Goal: Task Accomplishment & Management: Complete application form

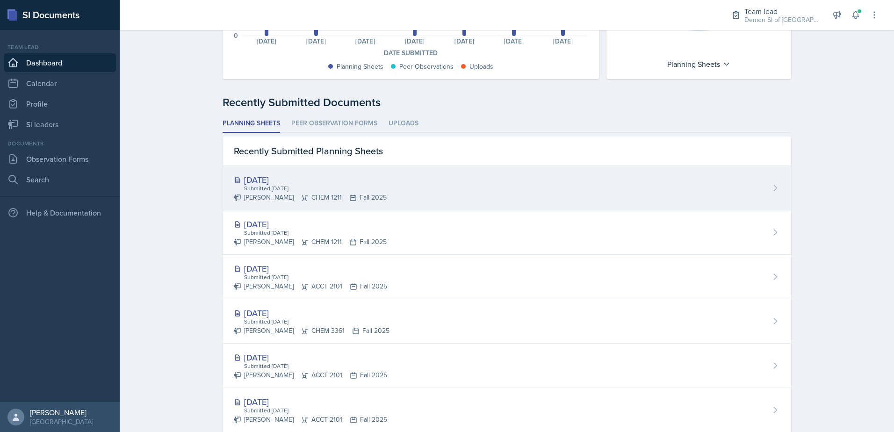
scroll to position [140, 0]
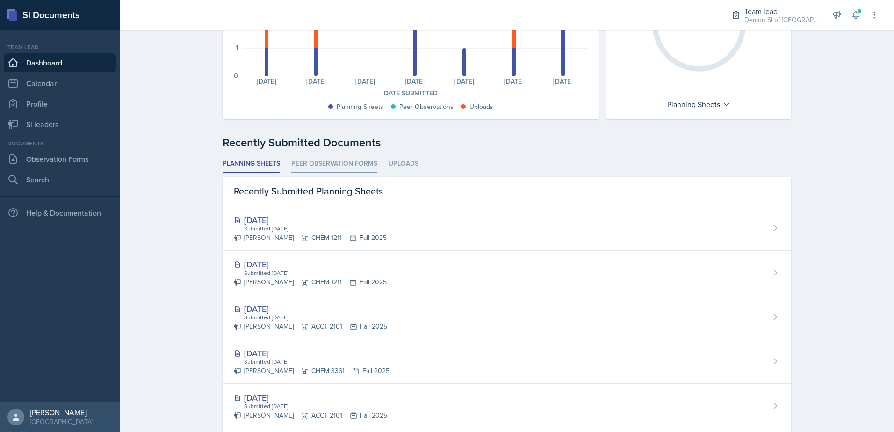
click at [319, 165] on li "Peer Observation Forms" at bounding box center [334, 164] width 86 height 18
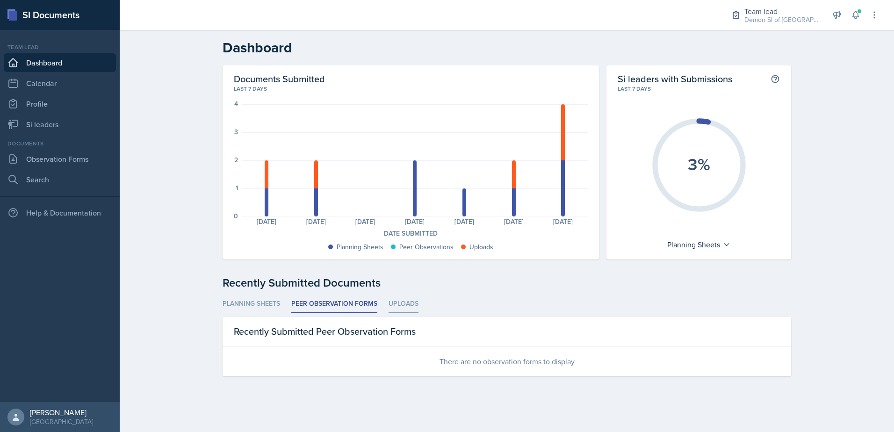
click at [393, 296] on li "Uploads" at bounding box center [404, 304] width 30 height 18
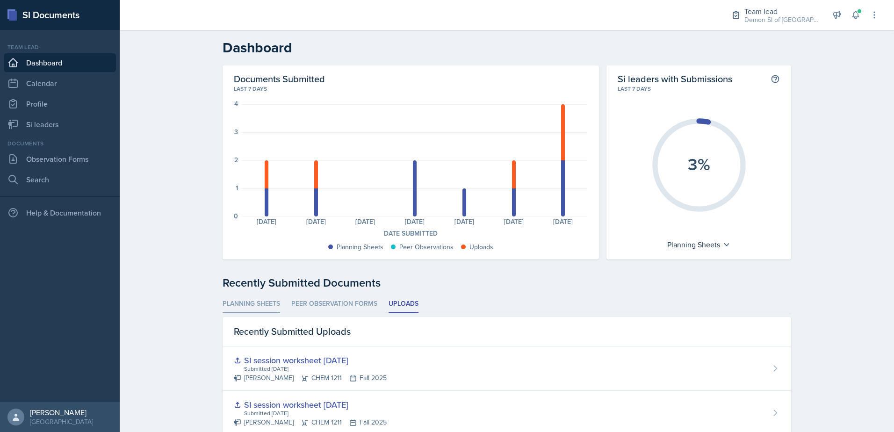
click at [248, 299] on li "Planning Sheets" at bounding box center [252, 304] width 58 height 18
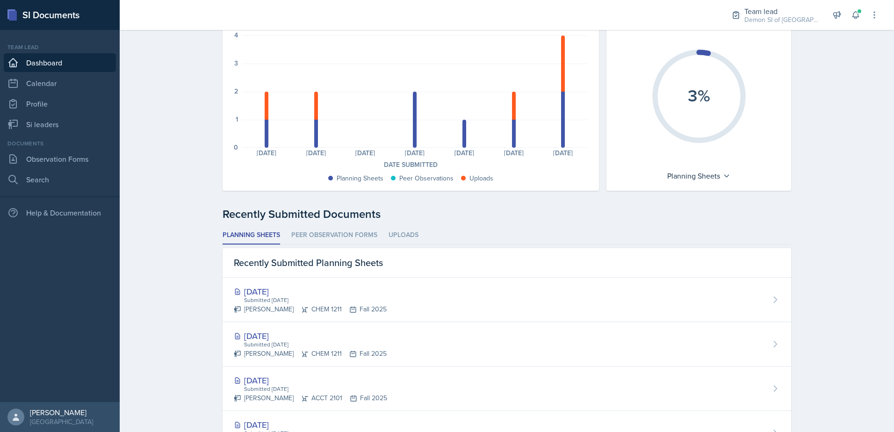
scroll to position [53, 0]
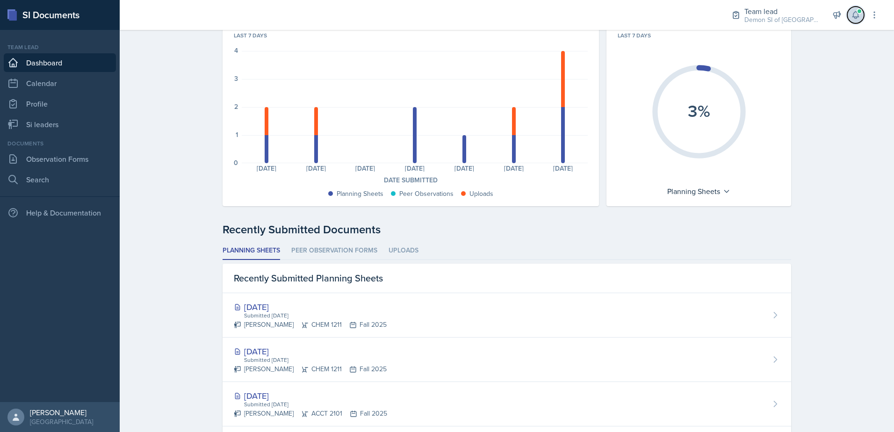
click at [850, 9] on button at bounding box center [855, 15] width 17 height 17
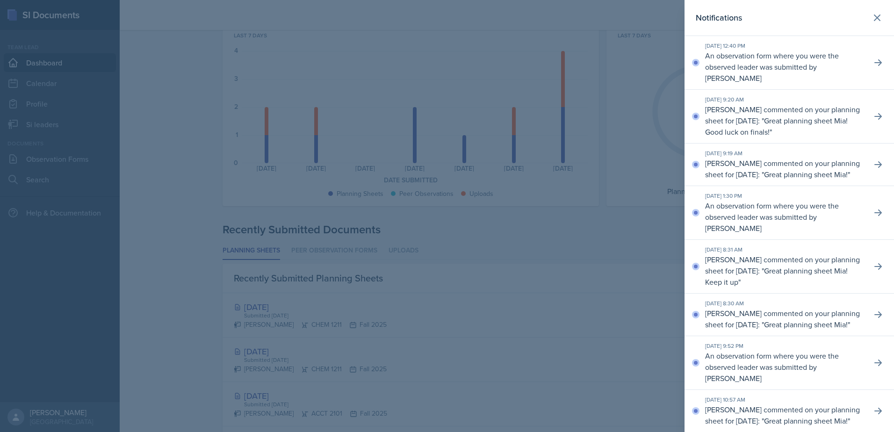
click at [860, 16] on div "Notifications" at bounding box center [789, 17] width 187 height 13
click at [872, 16] on icon at bounding box center [877, 17] width 11 height 11
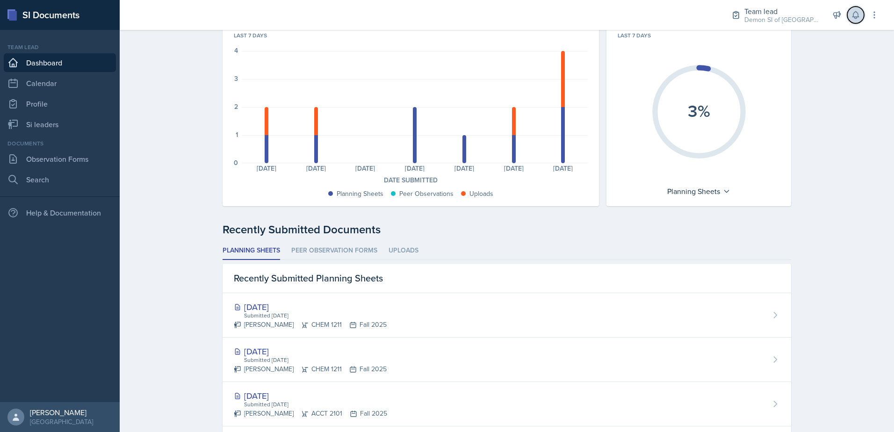
click at [861, 21] on button at bounding box center [855, 15] width 17 height 17
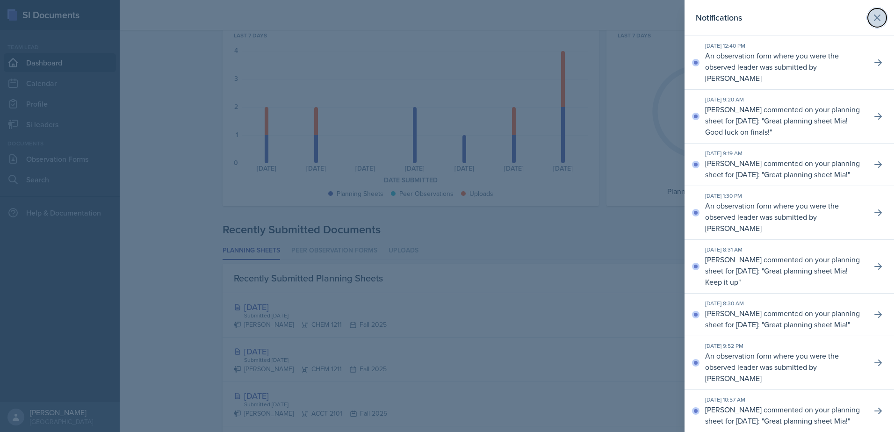
click at [872, 20] on icon at bounding box center [877, 17] width 11 height 11
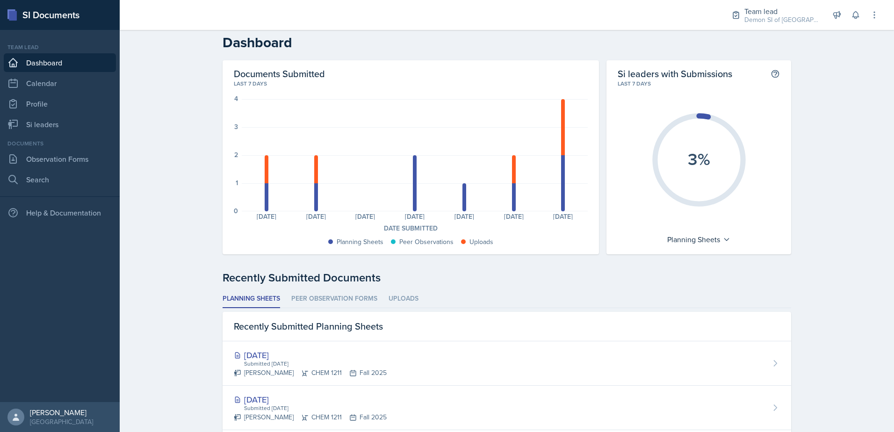
scroll to position [0, 0]
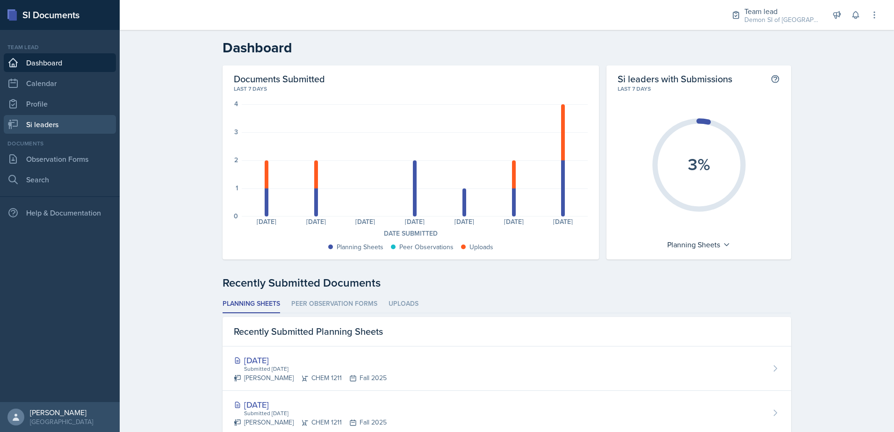
click at [67, 130] on link "Si leaders" at bounding box center [60, 124] width 112 height 19
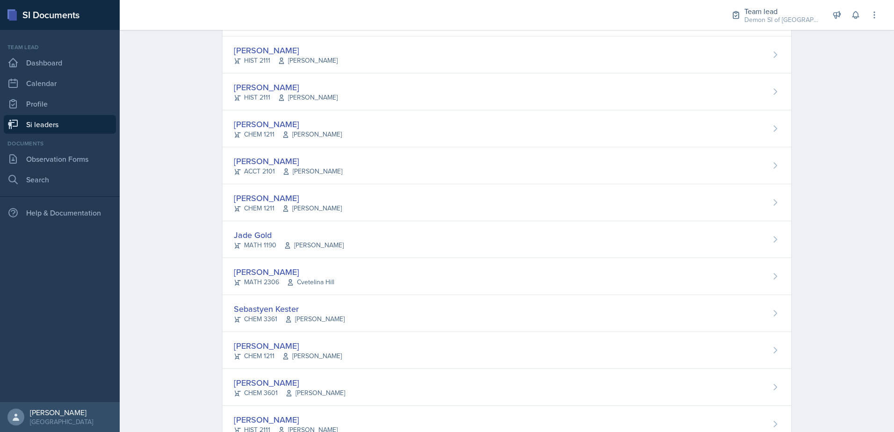
scroll to position [234, 0]
click at [95, 155] on link "Observation Forms" at bounding box center [60, 159] width 112 height 19
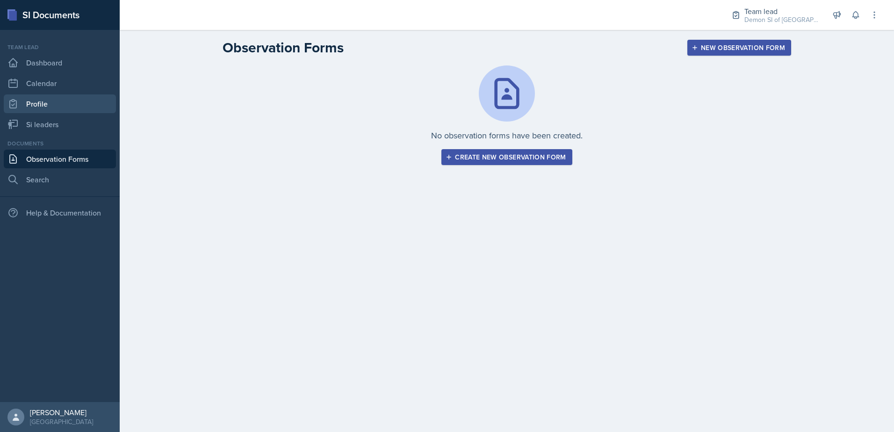
click at [57, 106] on link "Profile" at bounding box center [60, 103] width 112 height 19
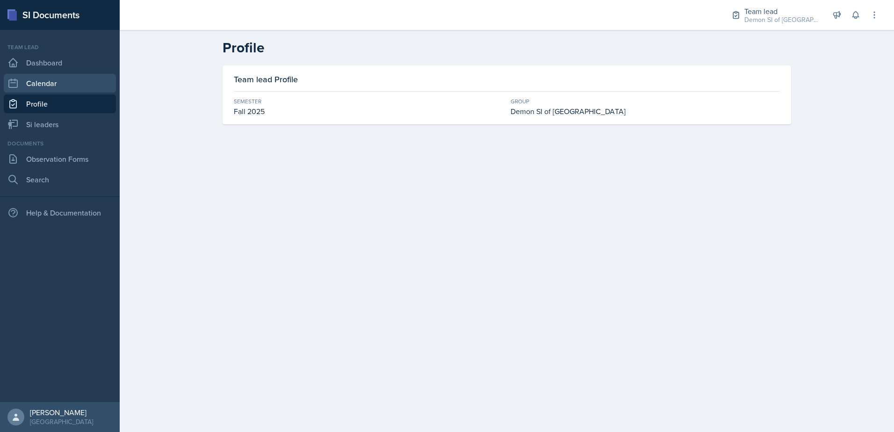
click at [52, 91] on link "Calendar" at bounding box center [60, 83] width 112 height 19
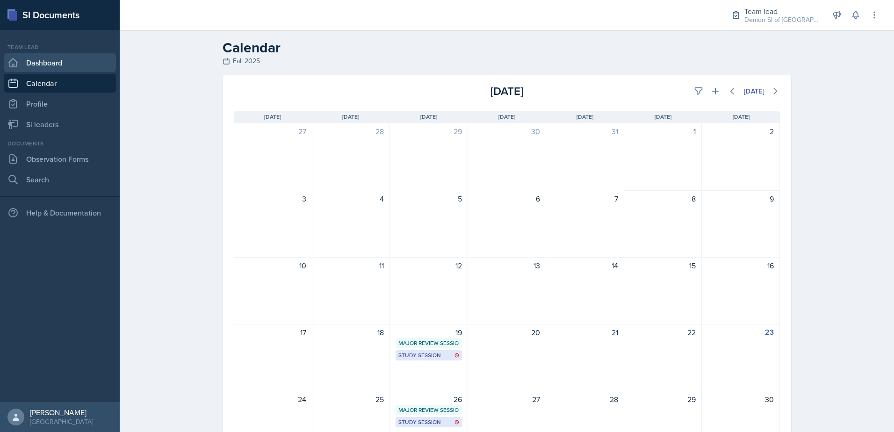
click at [56, 69] on link "Dashboard" at bounding box center [60, 62] width 112 height 19
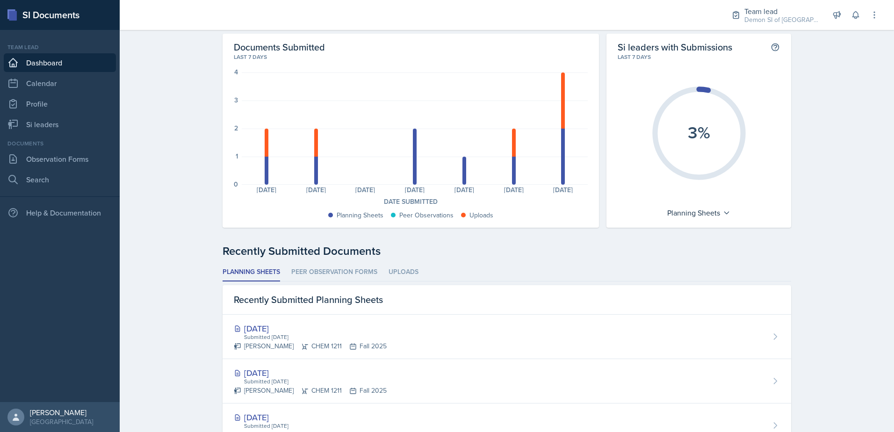
scroll to position [7, 0]
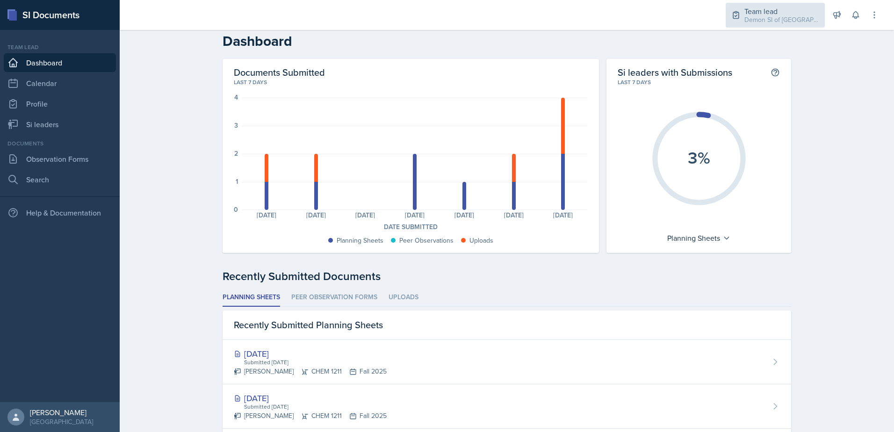
click at [768, 17] on div "Demon SI of [GEOGRAPHIC_DATA] / Fall 2025" at bounding box center [781, 20] width 75 height 10
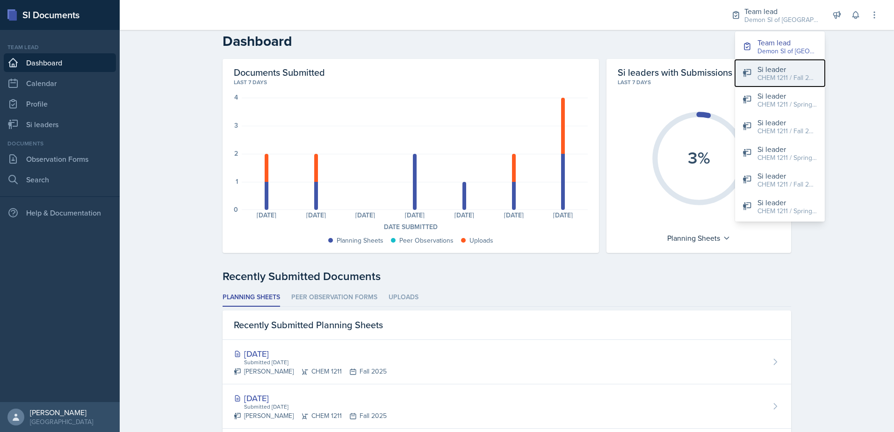
click at [767, 75] on div "CHEM 1211 / Fall 2025" at bounding box center [787, 78] width 60 height 10
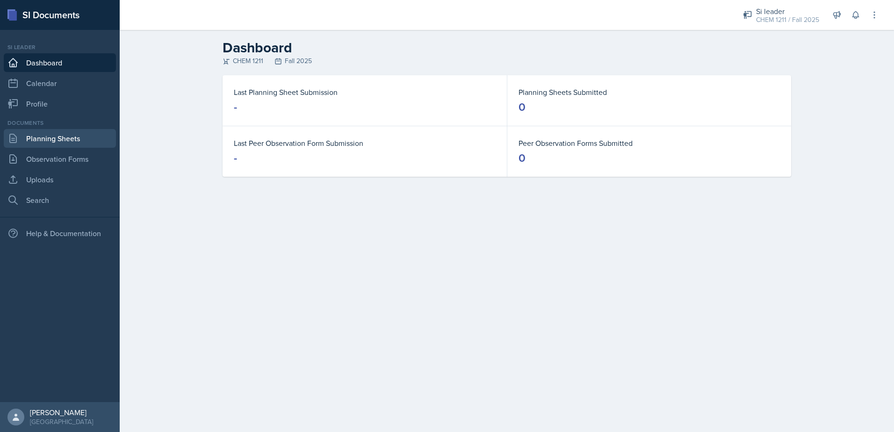
click at [73, 132] on link "Planning Sheets" at bounding box center [60, 138] width 112 height 19
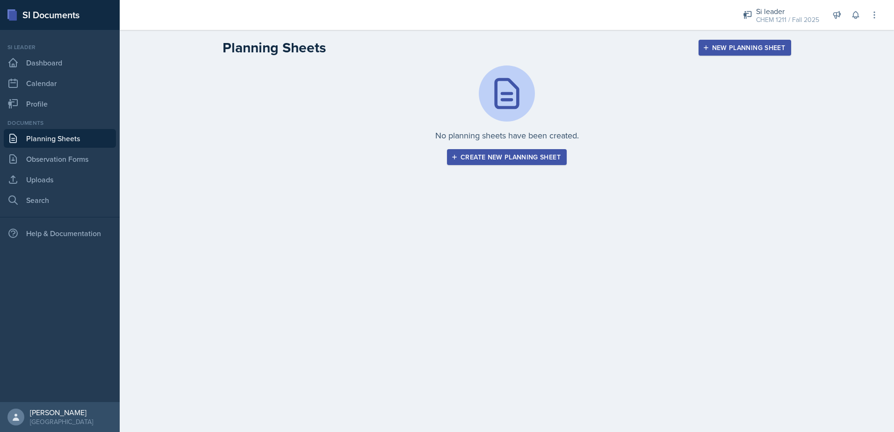
click at [528, 156] on div "Create new planning sheet" at bounding box center [507, 156] width 108 height 7
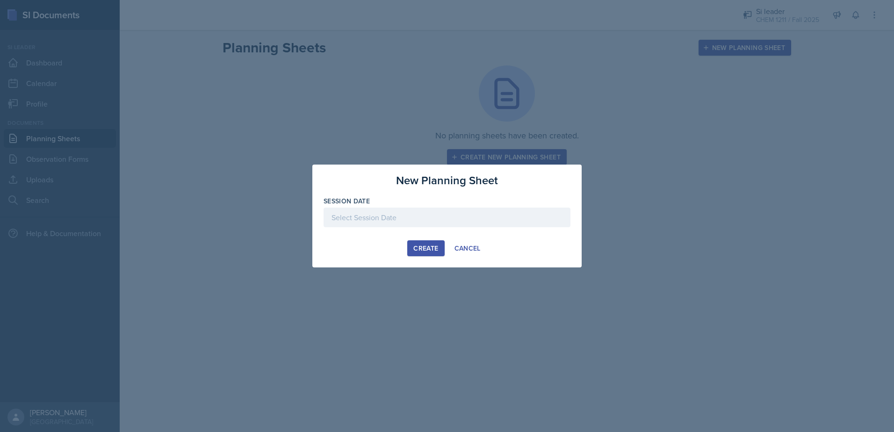
click at [481, 210] on div at bounding box center [447, 218] width 247 height 20
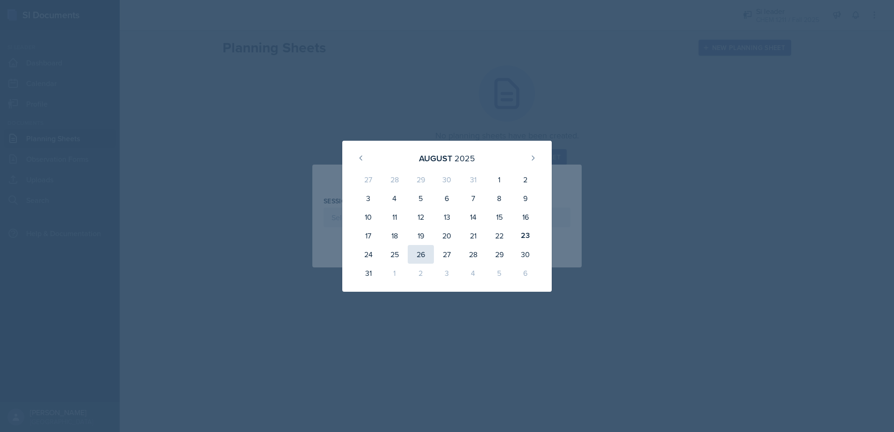
click at [426, 258] on div "26" at bounding box center [421, 254] width 26 height 19
type input "[DATE]"
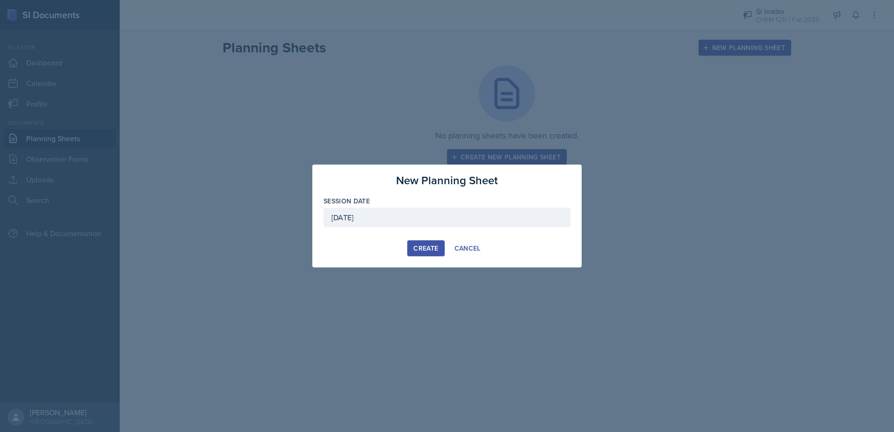
click at [424, 248] on div "Create" at bounding box center [425, 248] width 25 height 7
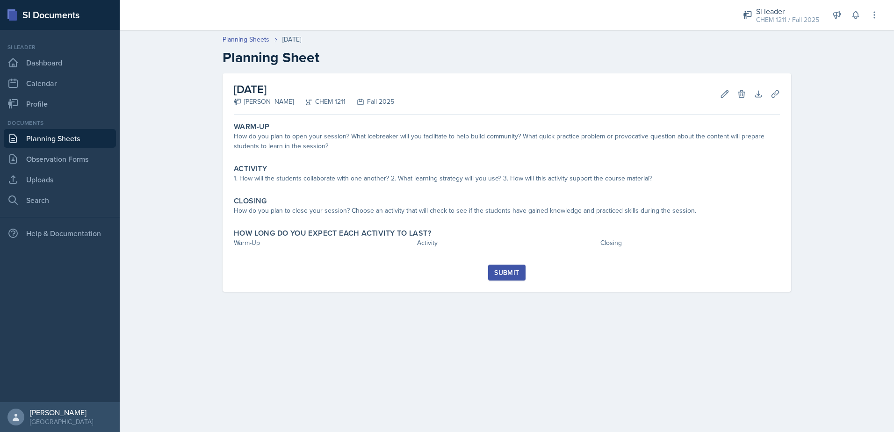
click at [79, 142] on link "Planning Sheets" at bounding box center [60, 138] width 112 height 19
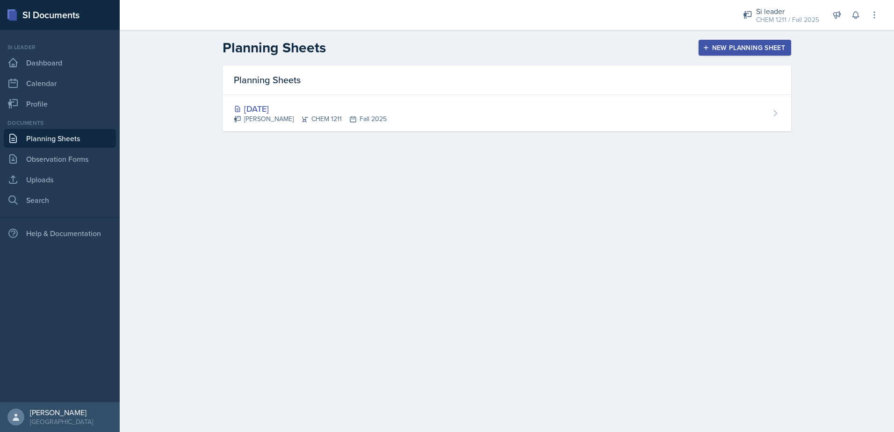
click at [731, 51] on div "New Planning Sheet" at bounding box center [745, 47] width 80 height 7
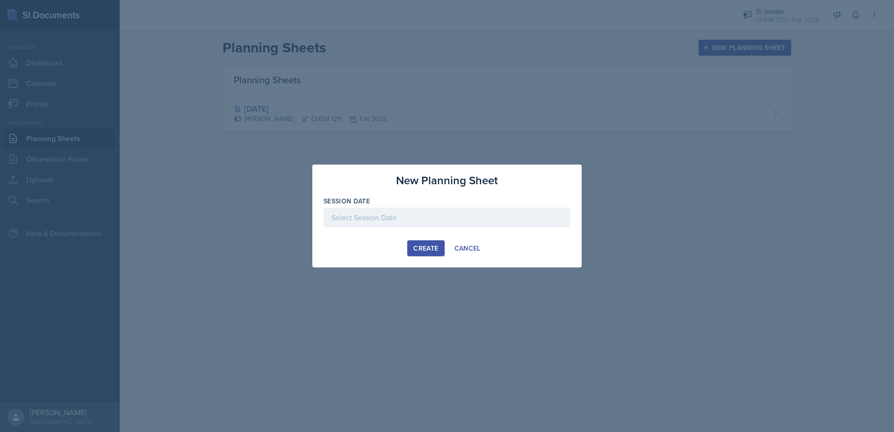
click at [468, 205] on div "Session Date" at bounding box center [447, 200] width 247 height 9
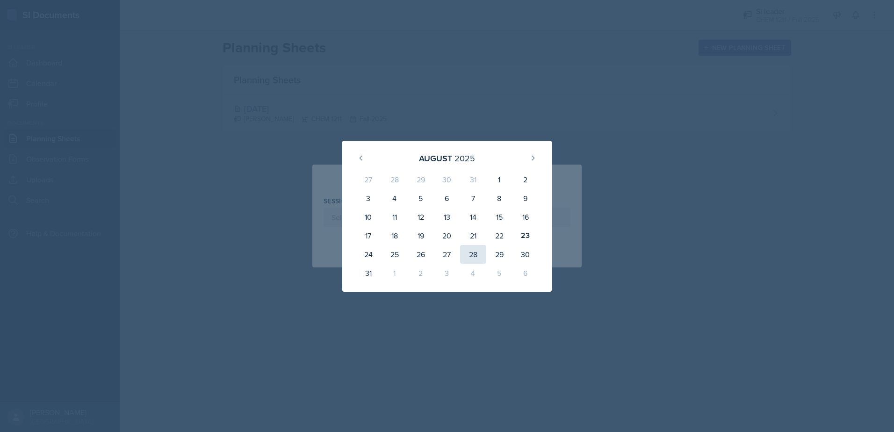
click at [485, 254] on div "28" at bounding box center [473, 254] width 26 height 19
type input "[DATE]"
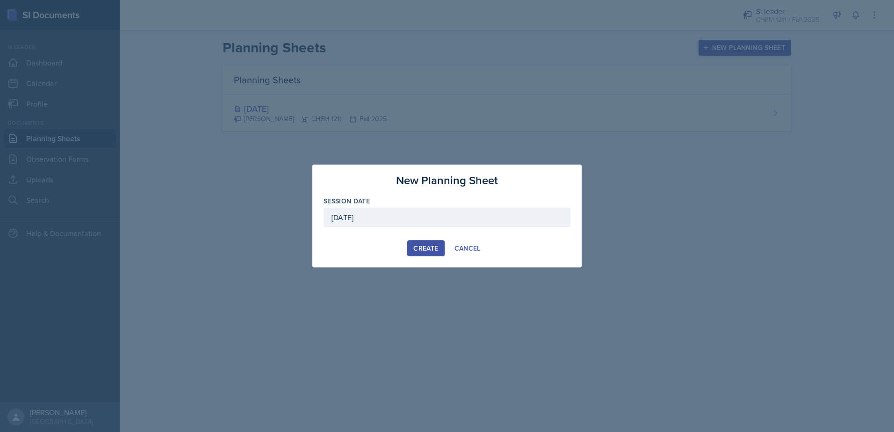
click at [439, 245] on button "Create" at bounding box center [425, 248] width 37 height 16
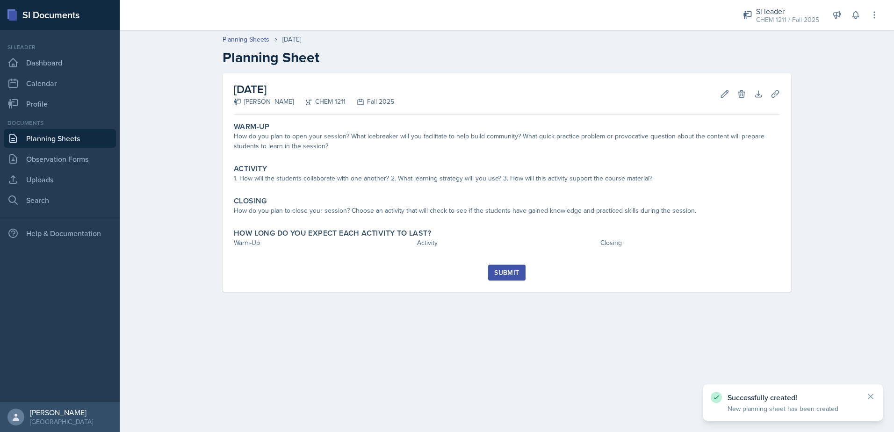
click at [76, 133] on link "Planning Sheets" at bounding box center [60, 138] width 112 height 19
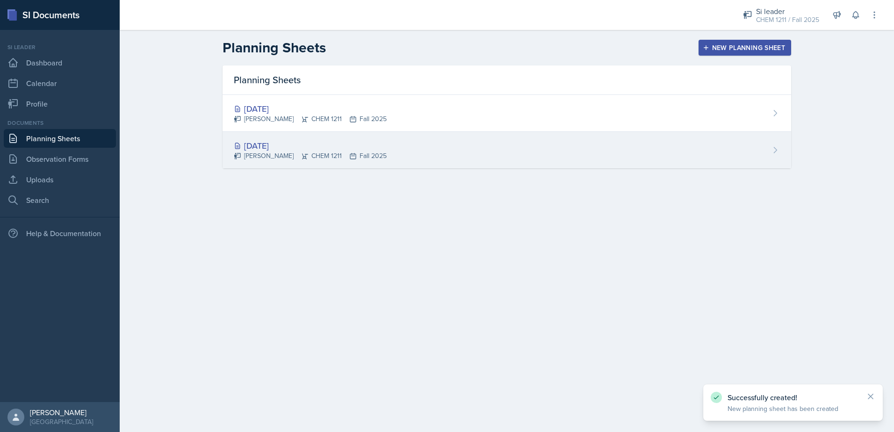
click at [309, 155] on div "[PERSON_NAME] CHEM 1211 Fall 2025" at bounding box center [310, 156] width 153 height 10
